Goal: Navigation & Orientation: Find specific page/section

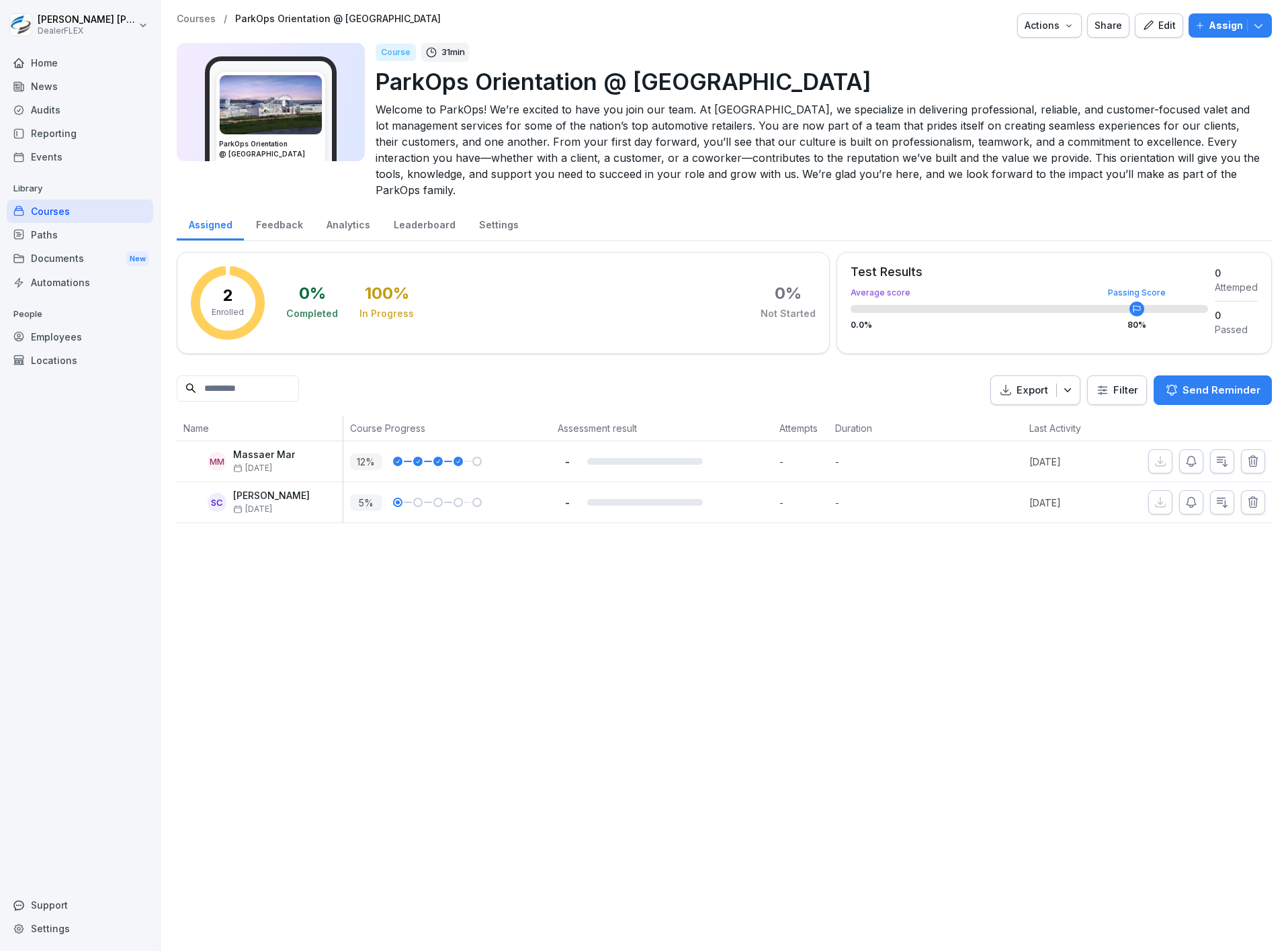
click at [107, 204] on div "Courses" at bounding box center [80, 211] width 147 height 24
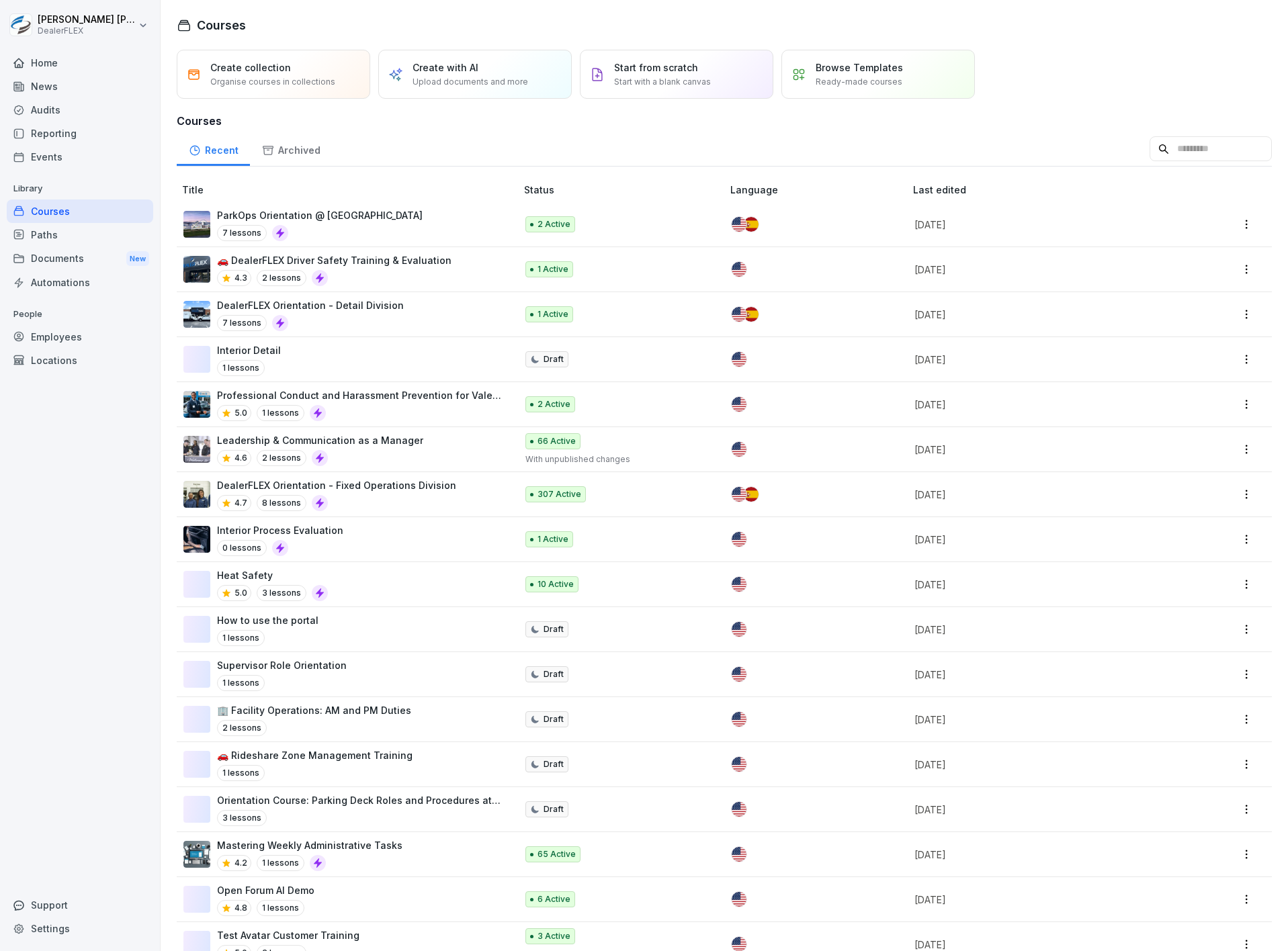
click at [51, 232] on div "Paths" at bounding box center [80, 235] width 147 height 24
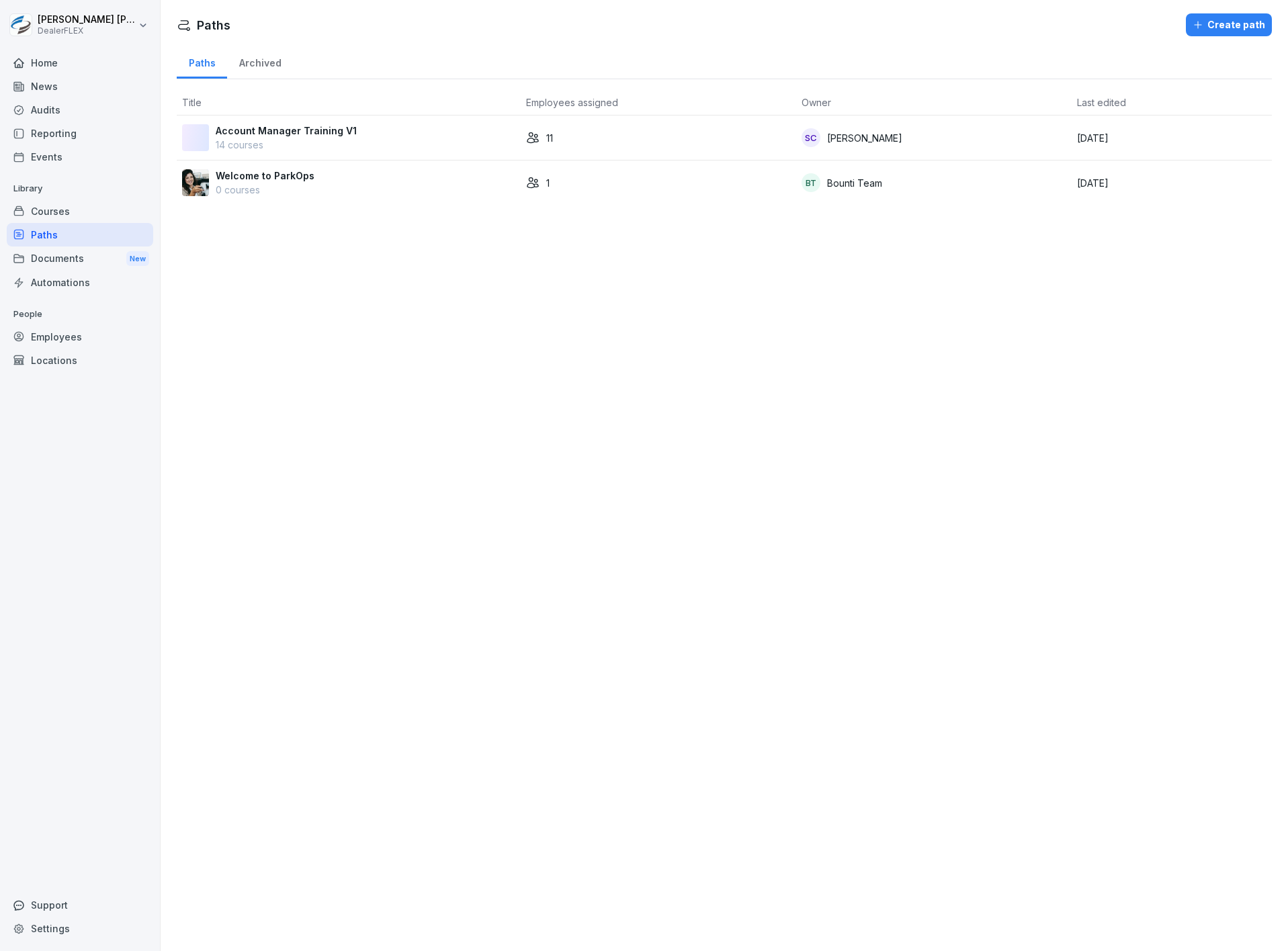
click at [690, 142] on div "11" at bounding box center [658, 138] width 265 height 14
